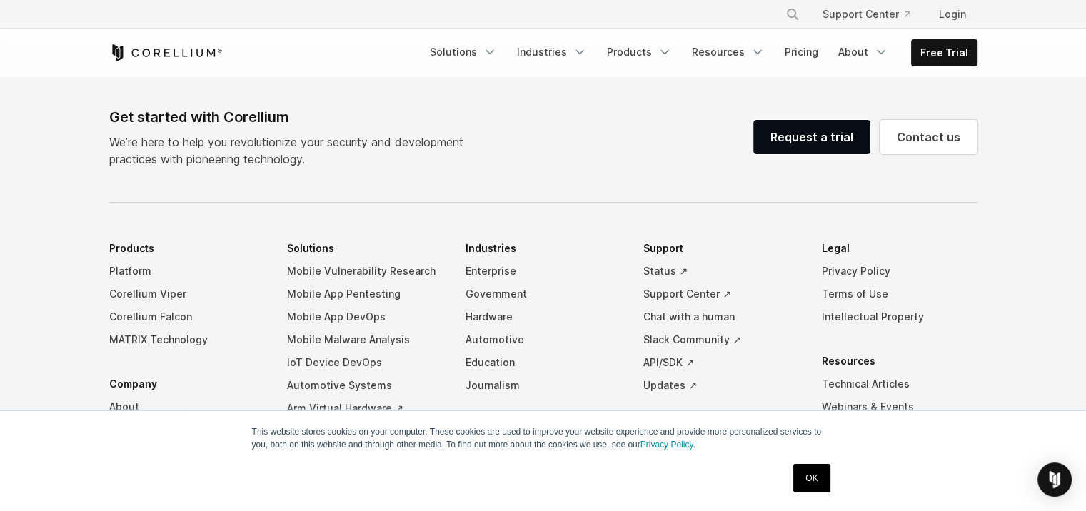
scroll to position [1643, 0]
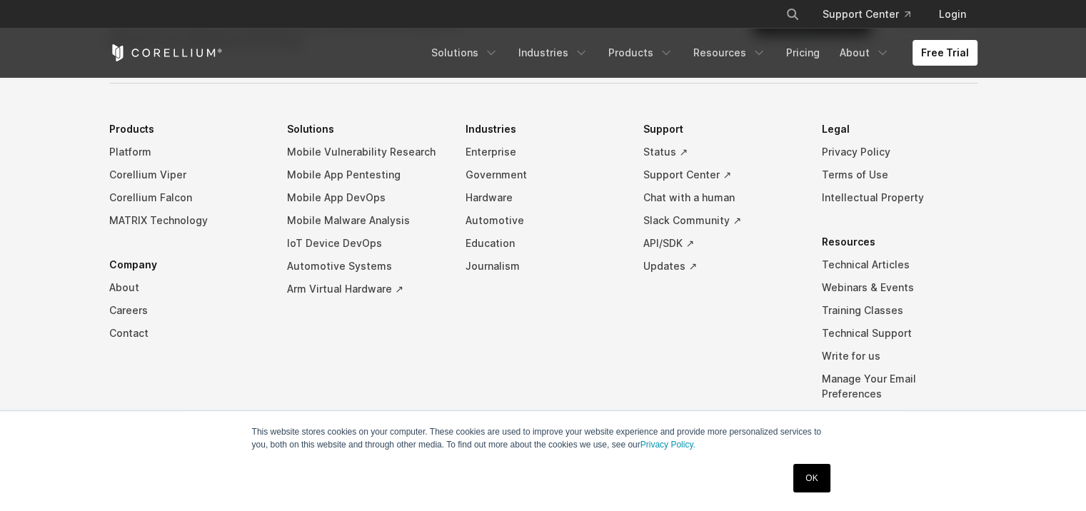
scroll to position [3373, 0]
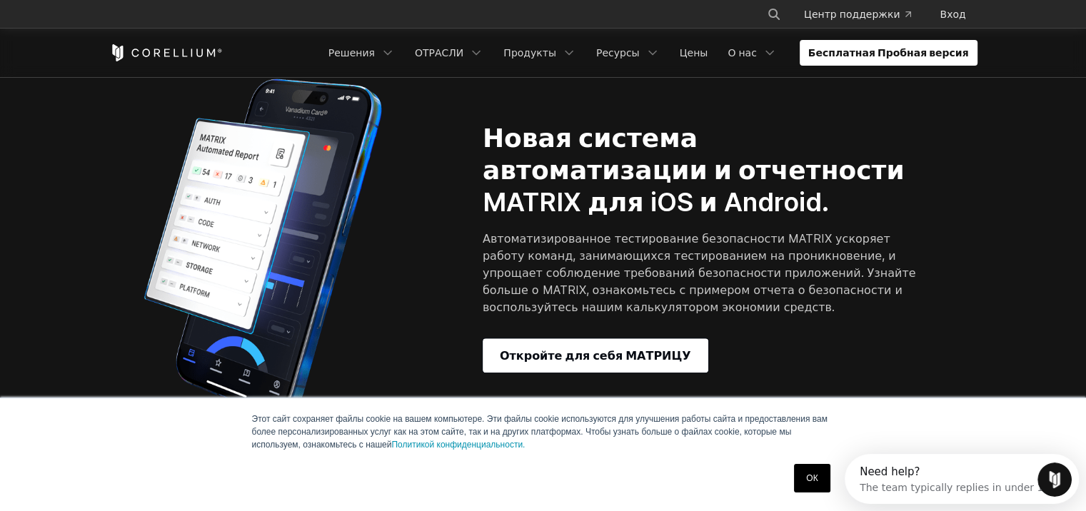
scroll to position [1500, 0]
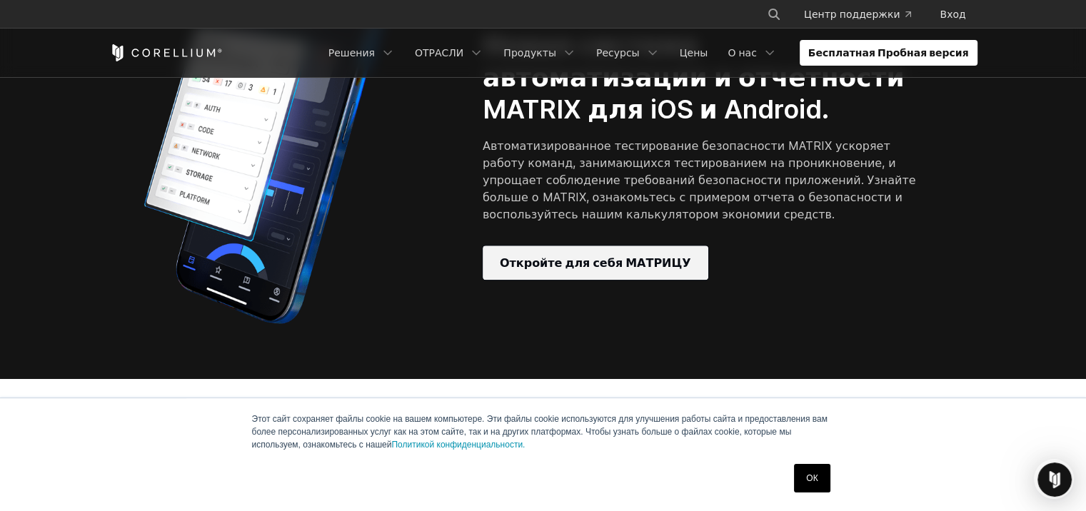
click at [603, 254] on span "Откройте для себя МАТРИЦУ" at bounding box center [595, 262] width 191 height 17
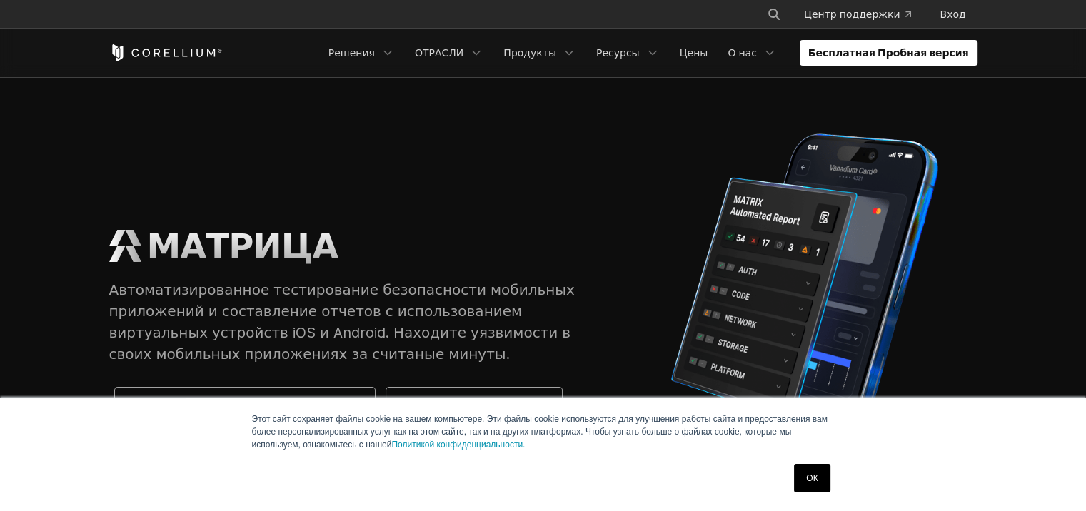
click at [378, 373] on div "МАТРИЦА Автоматизированное тестирование безопасности мобильных приложений и сос…" at bounding box center [356, 323] width 495 height 197
drag, startPoint x: 377, startPoint y: 289, endPoint x: 408, endPoint y: 301, distance: 33.0
click at [380, 293] on p "Автоматизированное тестирование безопасности мобильных приложений и составление…" at bounding box center [356, 322] width 495 height 86
click at [797, 476] on link "ОК" at bounding box center [812, 478] width 36 height 29
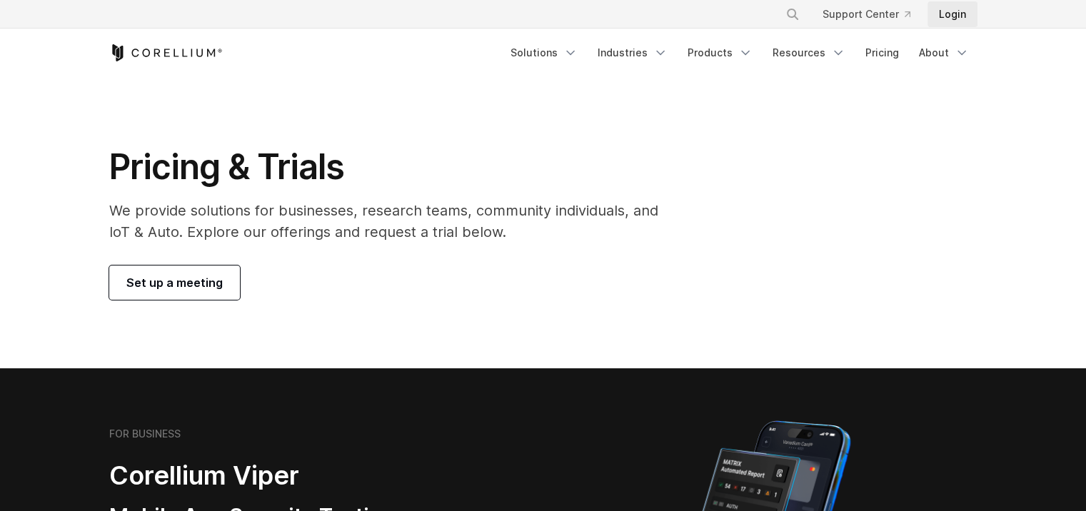
click at [949, 16] on link "Login" at bounding box center [953, 14] width 50 height 26
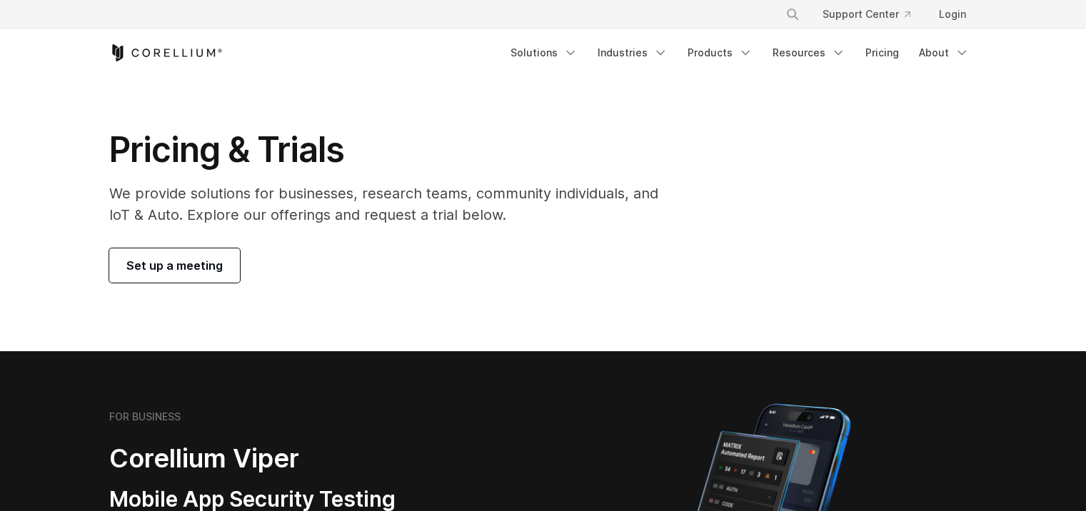
scroll to position [71, 0]
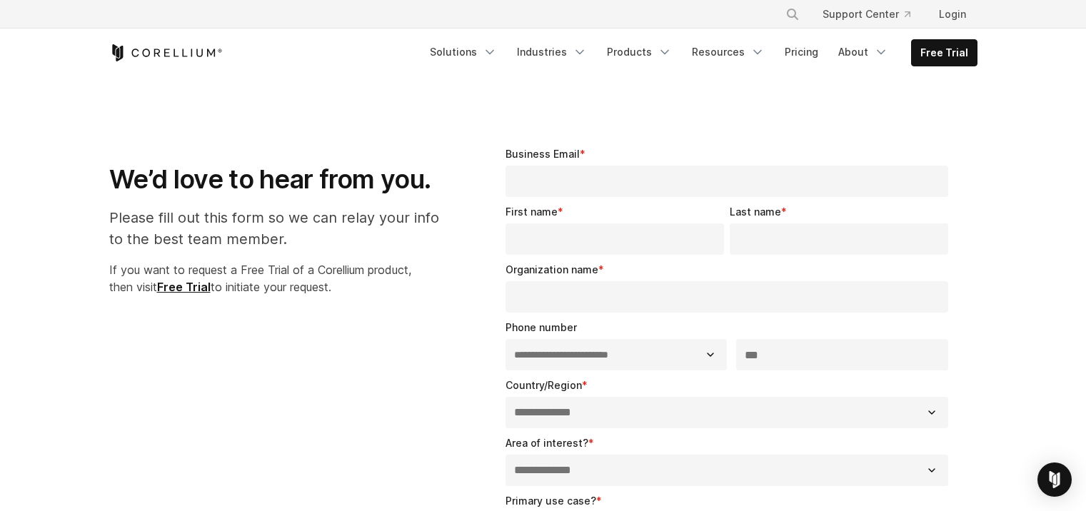
select select "**"
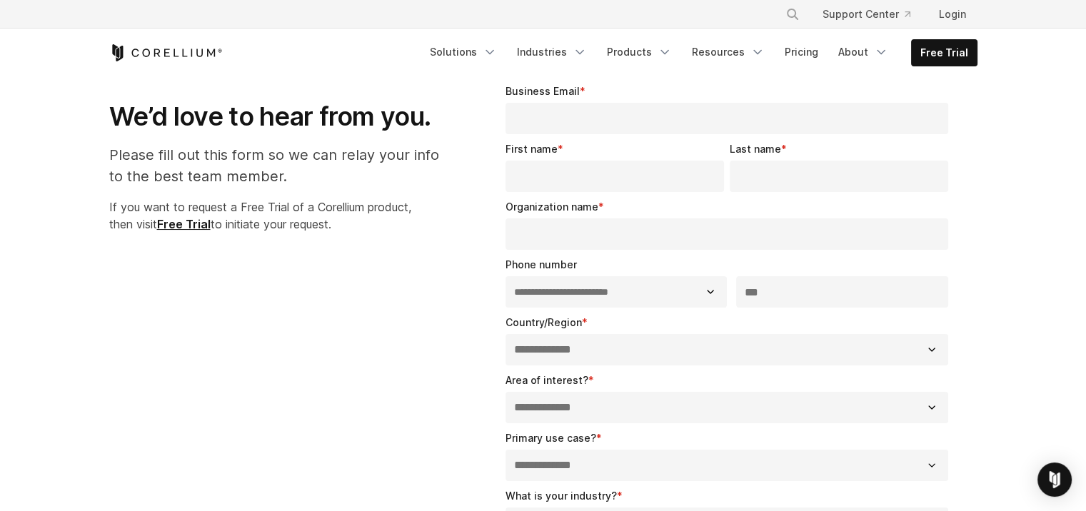
scroll to position [214, 0]
